Goal: Information Seeking & Learning: Learn about a topic

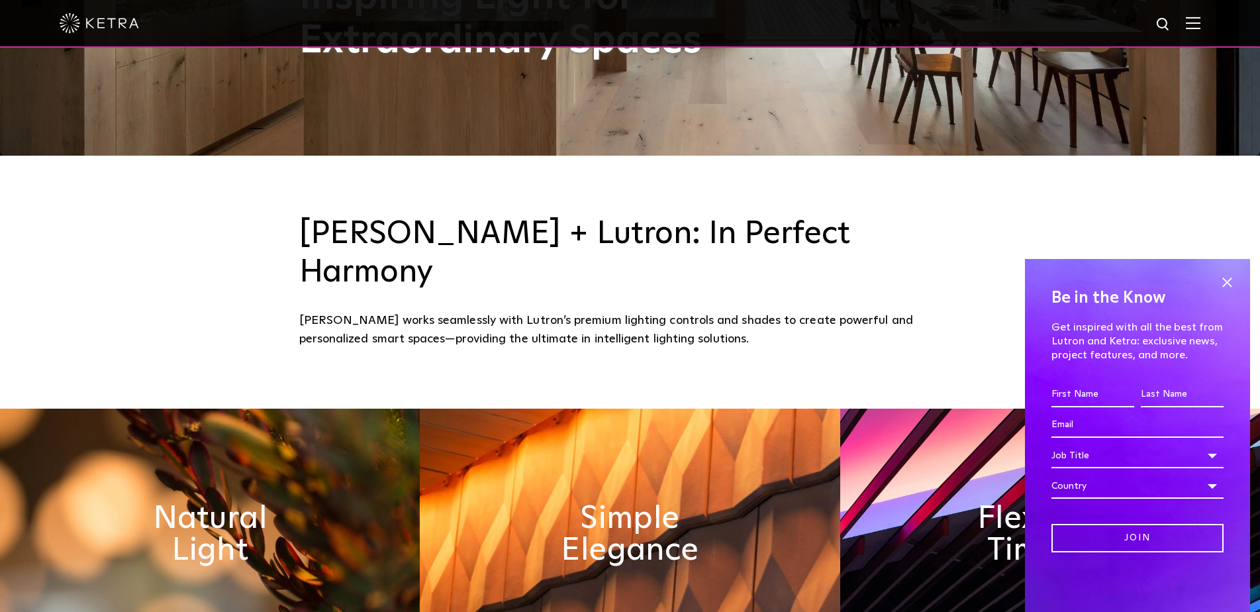
scroll to position [463, 0]
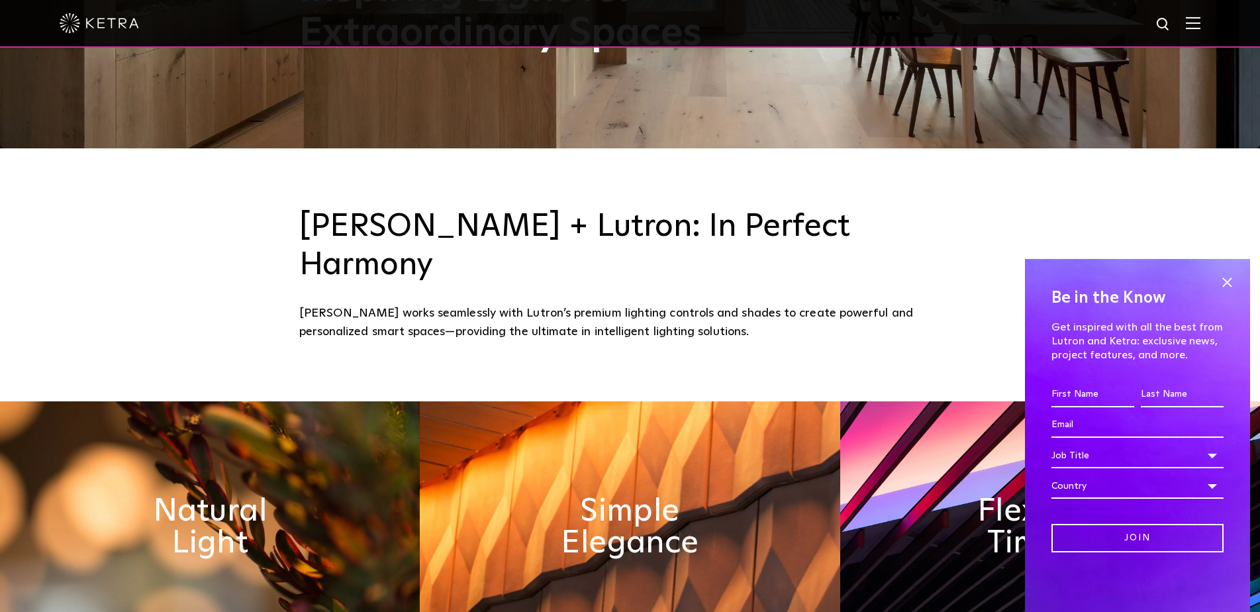
click at [1200, 23] on img at bounding box center [1193, 23] width 15 height 13
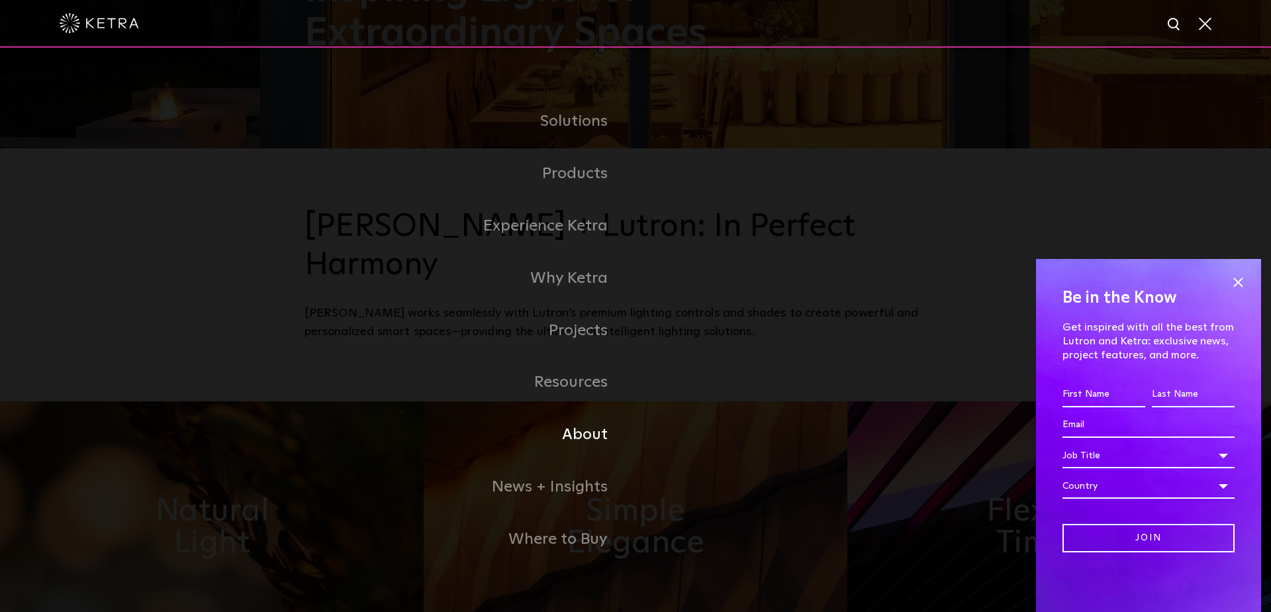
click at [595, 440] on link "About" at bounding box center [470, 435] width 331 height 52
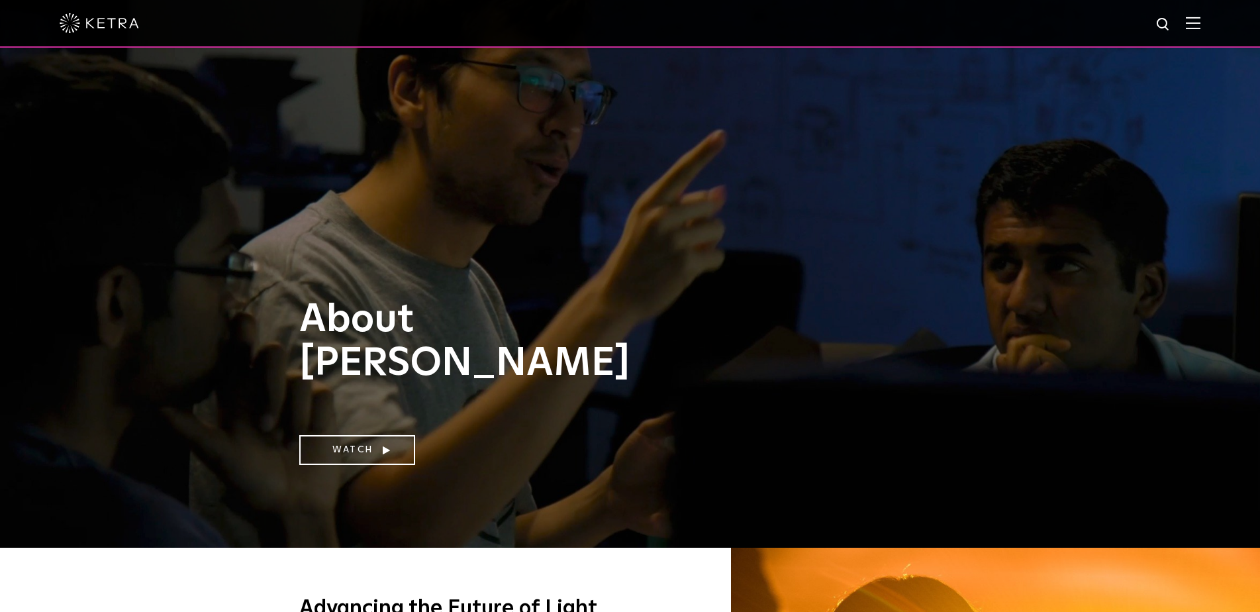
scroll to position [515, 0]
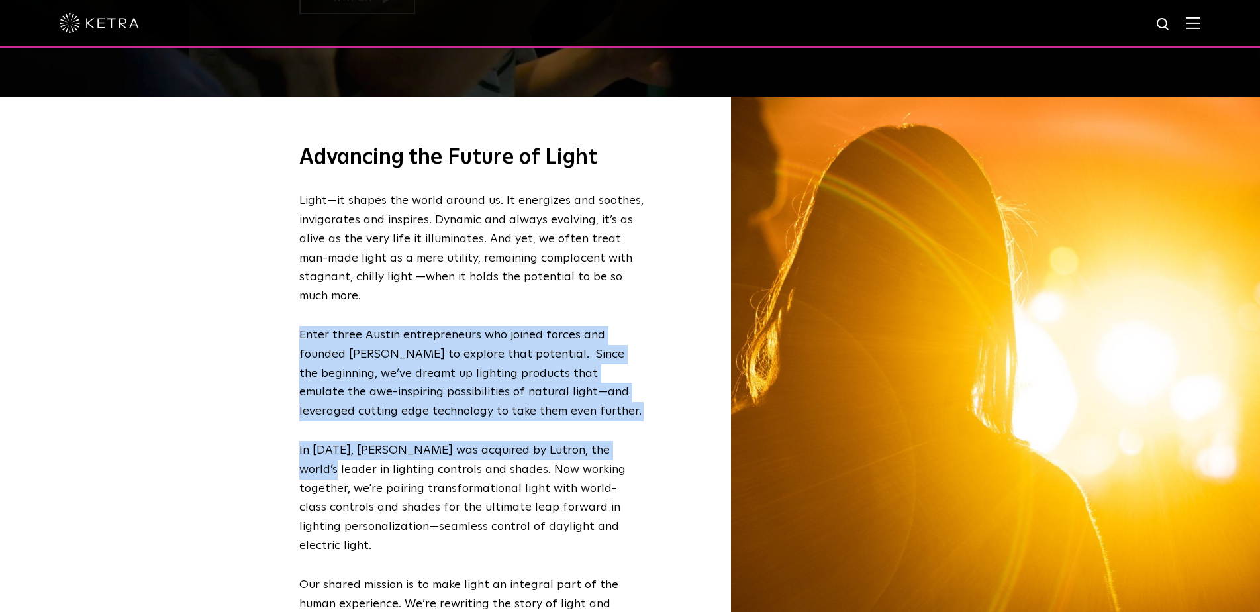
drag, startPoint x: 289, startPoint y: 331, endPoint x: 616, endPoint y: 430, distance: 341.0
click at [616, 430] on div "Advancing the Future of Light Light—it shapes the world around us. It energizes…" at bounding box center [630, 414] width 689 height 634
copy div "Enter three Austin entrepreneurs who joined forces and founded Ketra to explore…"
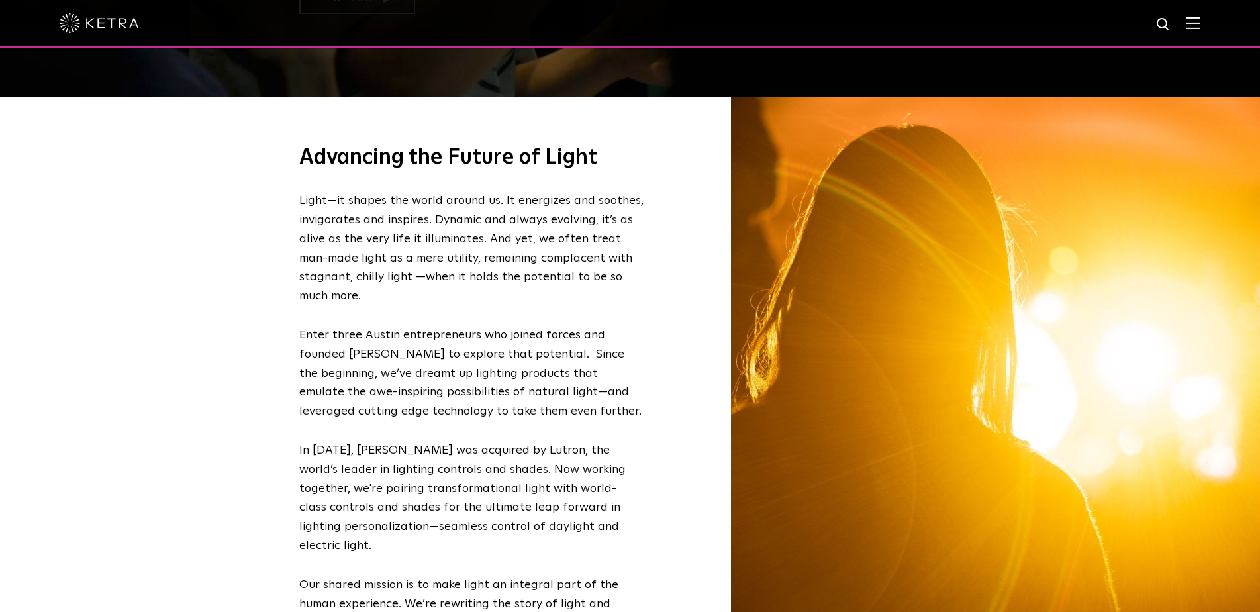
click at [483, 304] on p "Light—it shapes the world around us. It energizes and soothes, invigorates and …" at bounding box center [471, 248] width 344 height 115
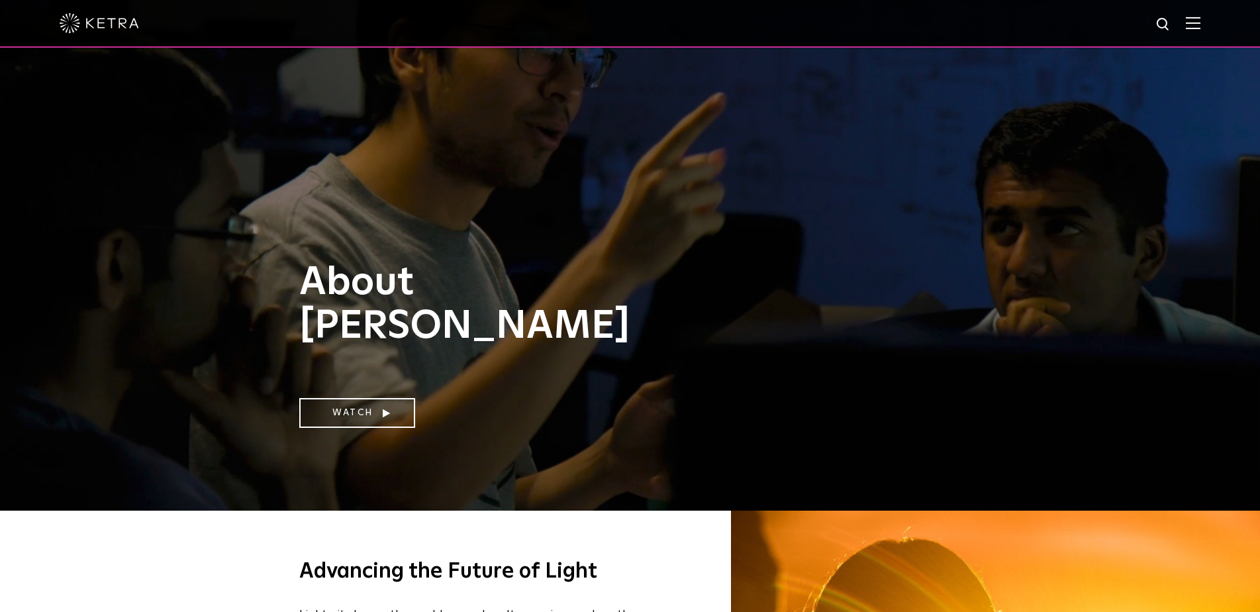
scroll to position [0, 0]
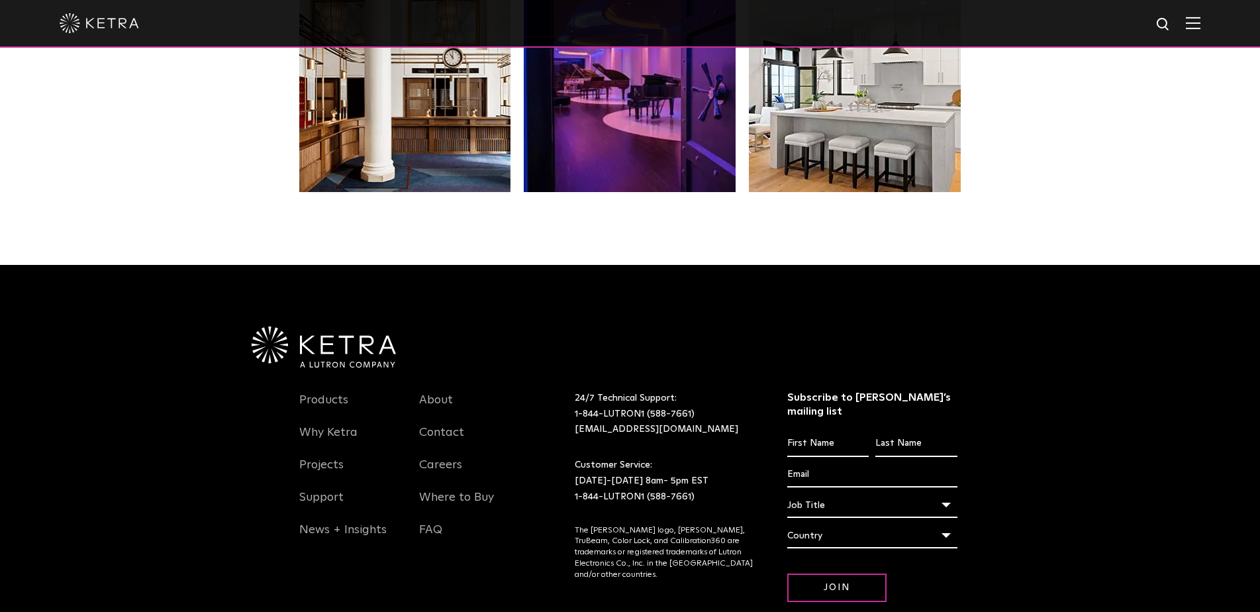
scroll to position [2785, 0]
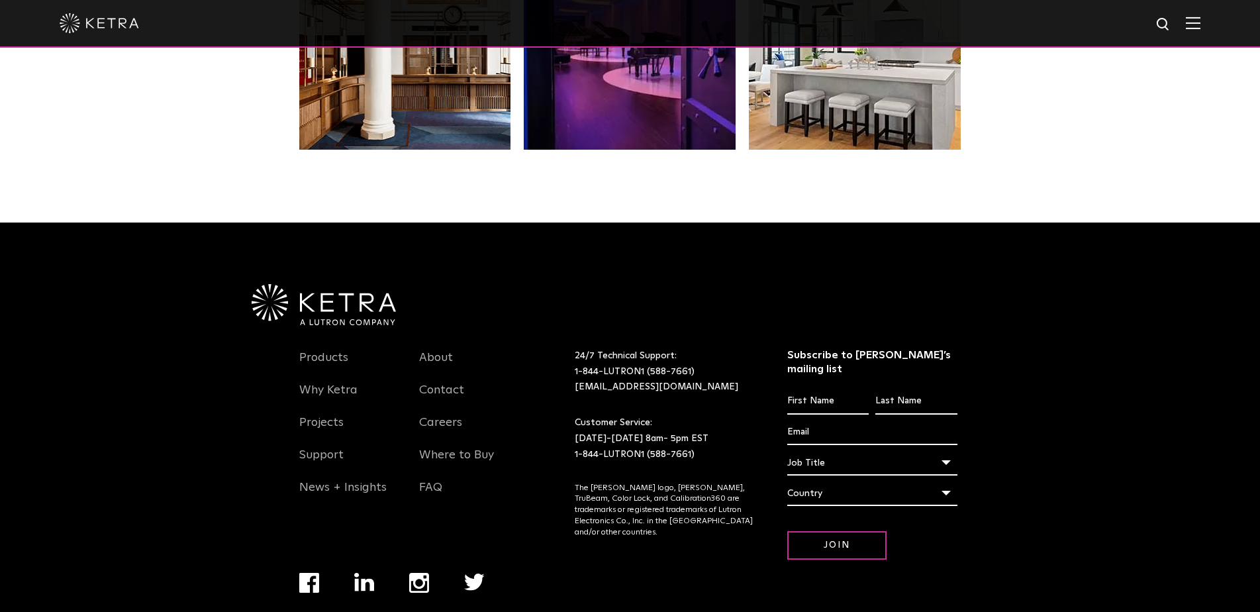
click at [314, 573] on img "Navigation Menu" at bounding box center [309, 583] width 20 height 20
